Goal: Complete application form

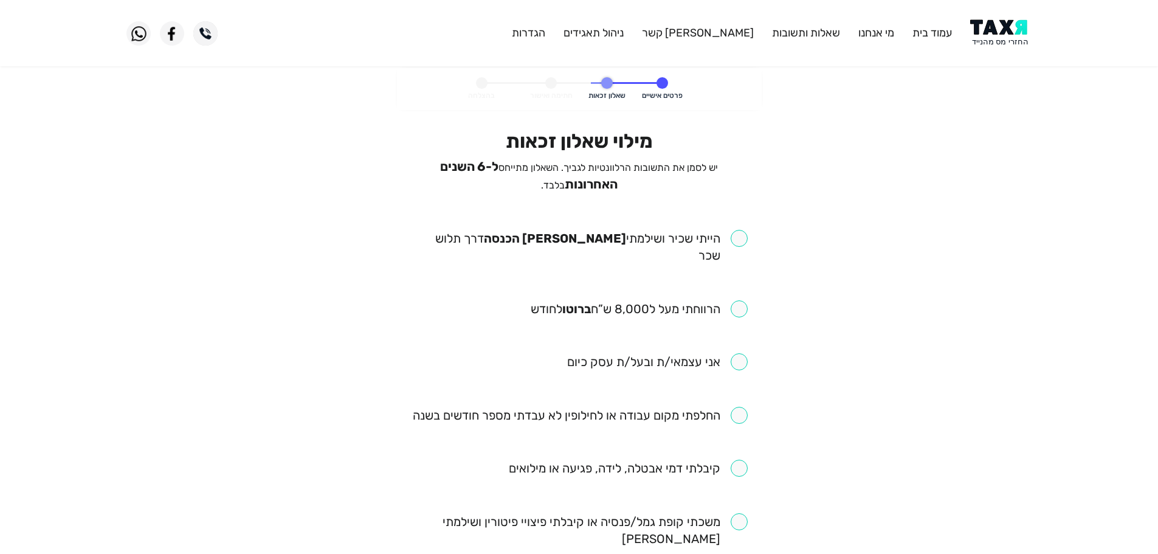
click at [742, 234] on input "checkbox" at bounding box center [579, 247] width 337 height 34
checkbox input "true"
click at [743, 300] on input "checkbox" at bounding box center [639, 308] width 217 height 17
checkbox input "true"
click at [740, 407] on input "checkbox" at bounding box center [580, 415] width 335 height 17
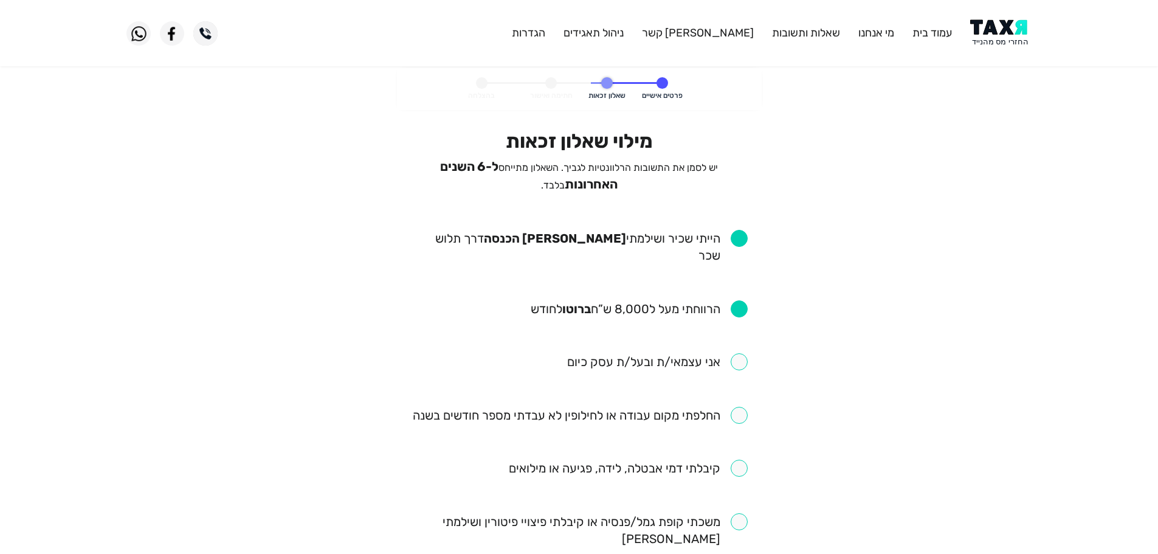
checkbox input "true"
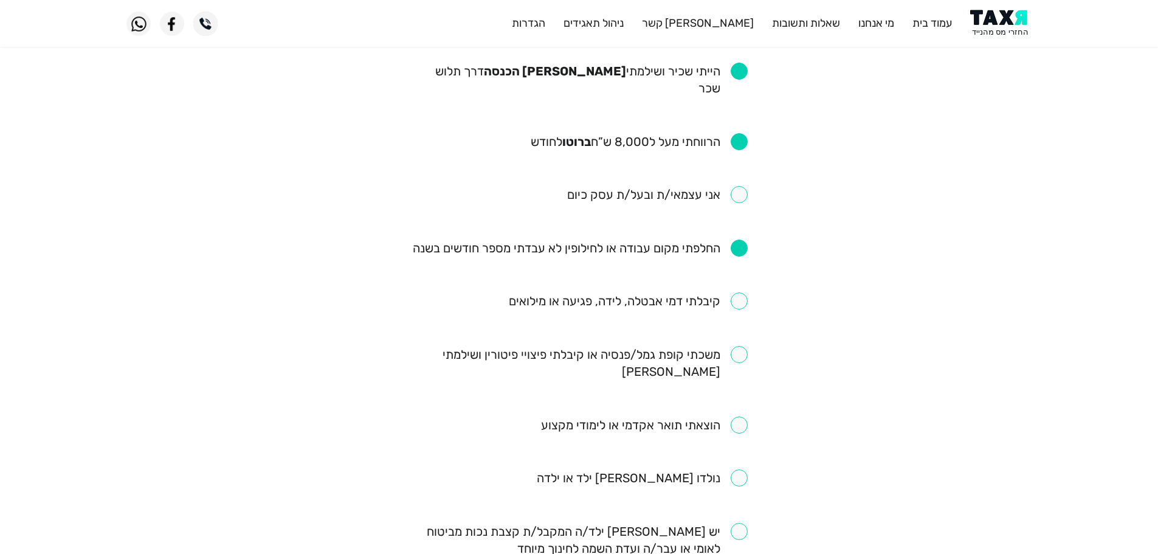
scroll to position [182, 0]
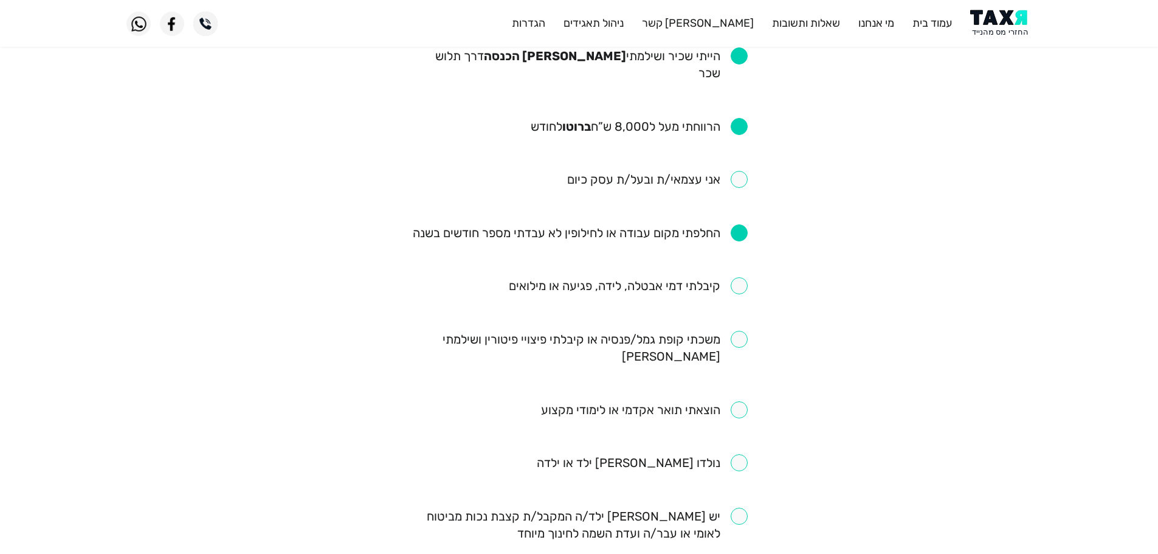
click at [737, 277] on input "checkbox" at bounding box center [628, 285] width 239 height 17
checkbox input "true"
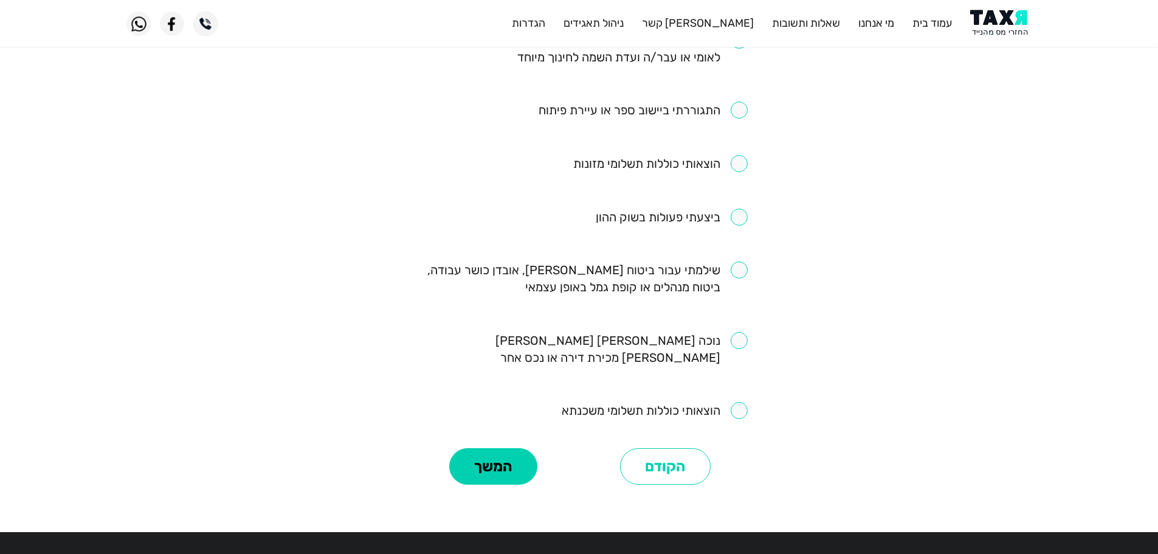
scroll to position [661, 0]
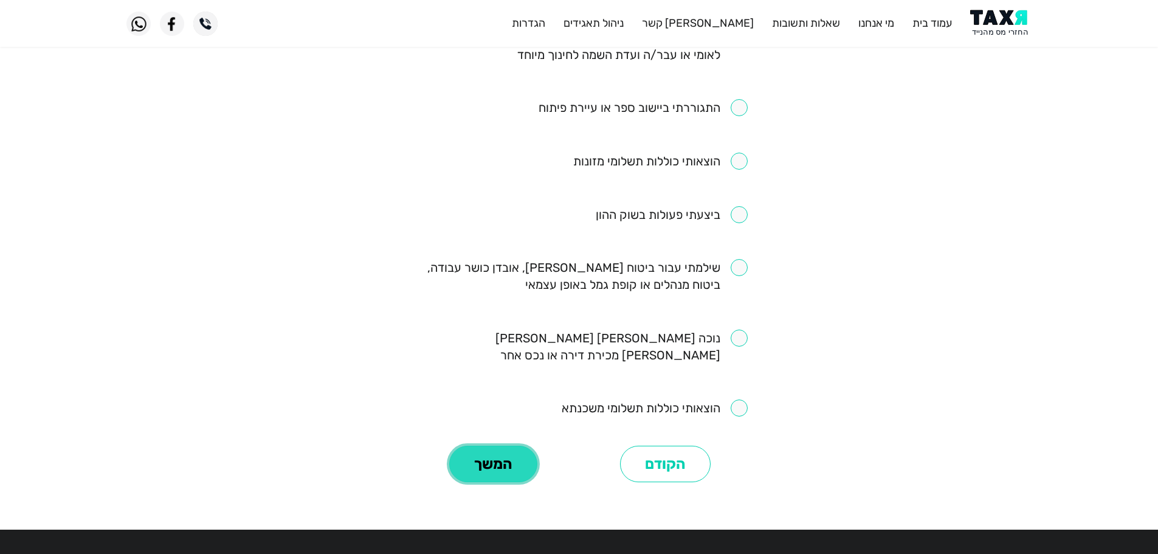
click at [456, 446] on button "המשך" at bounding box center [493, 464] width 88 height 36
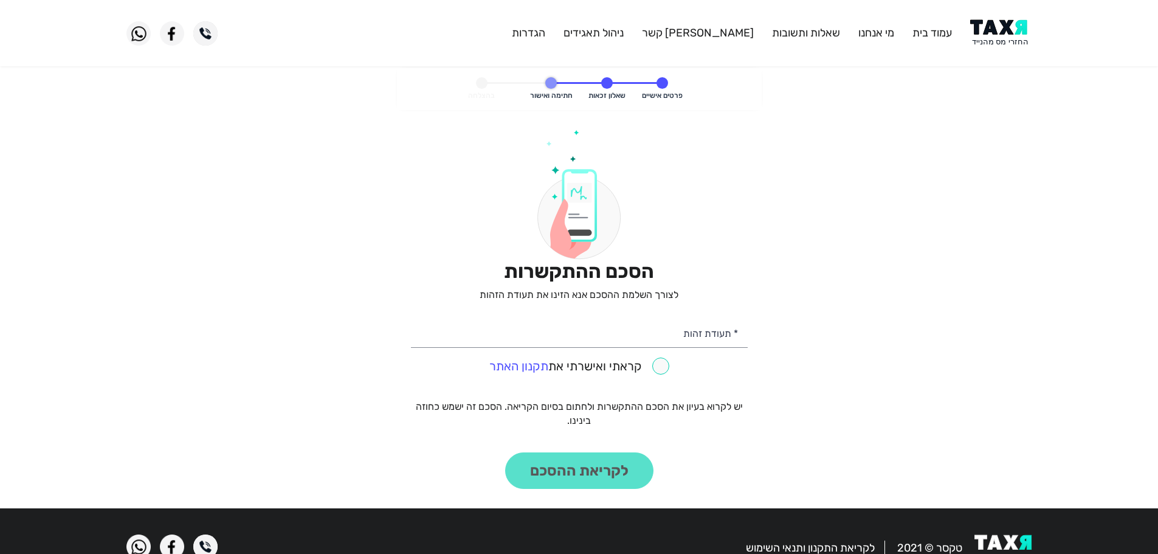
click at [999, 30] on img at bounding box center [1000, 32] width 61 height 27
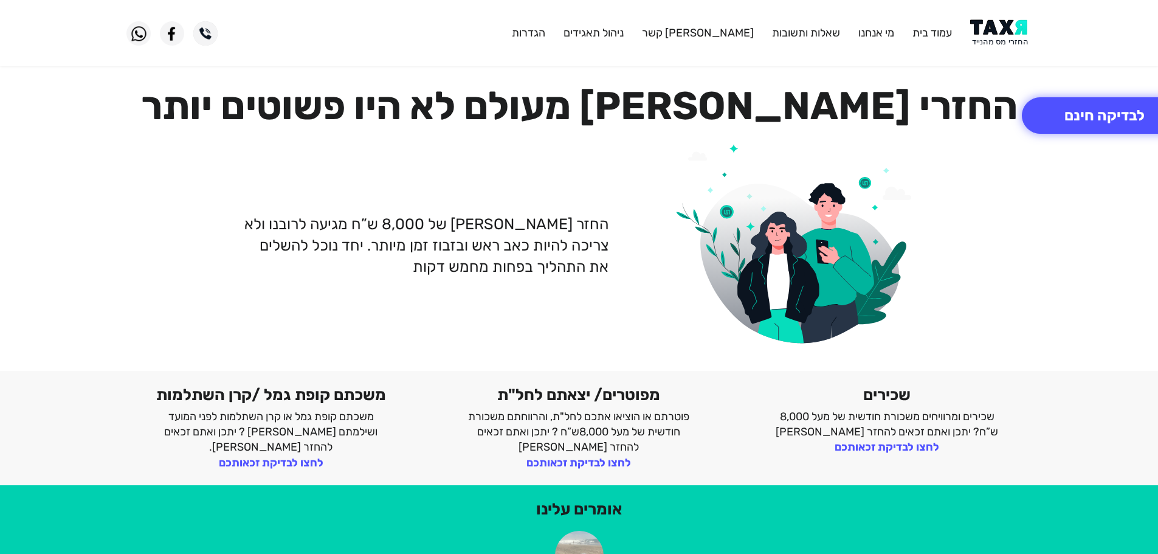
click at [1001, 35] on img at bounding box center [1000, 32] width 61 height 27
click at [1000, 27] on img at bounding box center [1000, 32] width 61 height 27
click at [1009, 30] on img at bounding box center [1000, 32] width 61 height 27
